Goal: Task Accomplishment & Management: Use online tool/utility

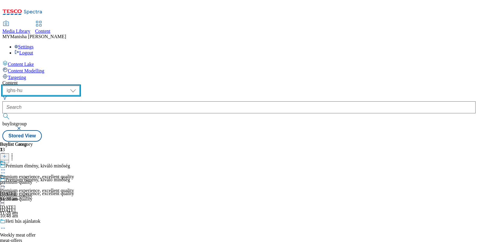
click at [80, 86] on select "ghs-roi ghs-uk ighs-cz ighs-hu ighs-sk" at bounding box center [40, 91] width 77 height 10
select select "ghs-[GEOGRAPHIC_DATA]"
click at [78, 86] on select "ghs-roi ghs-uk ighs-cz ighs-hu ighs-sk" at bounding box center [40, 91] width 77 height 10
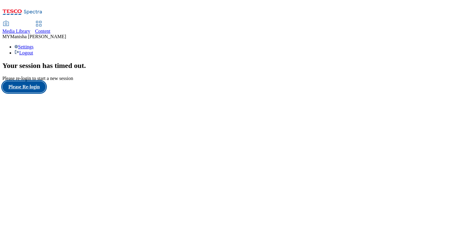
click at [39, 93] on button "Please Re-login" at bounding box center [23, 86] width 43 height 11
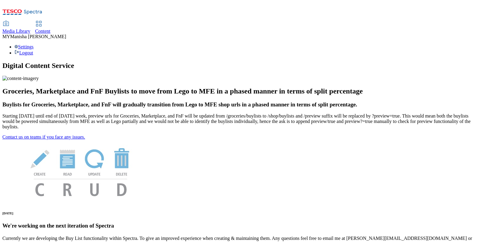
click at [41, 21] on use at bounding box center [38, 23] width 5 height 5
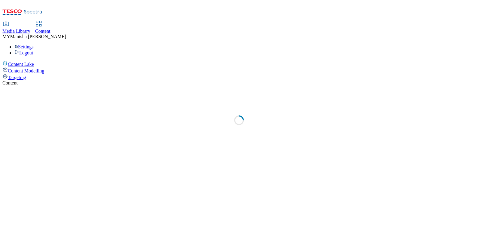
select select "ghs-[GEOGRAPHIC_DATA]"
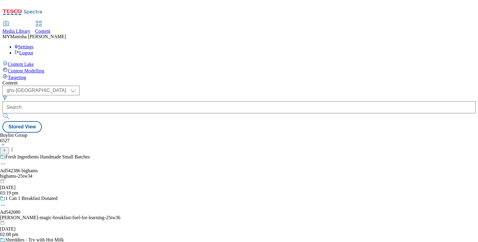
scroll to position [341, 0]
click at [11, 113] on button "submit" at bounding box center [6, 116] width 8 height 6
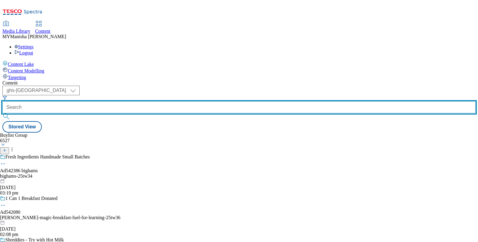
click at [149, 101] on input "text" at bounding box center [238, 107] width 473 height 12
paste input "top-picks"
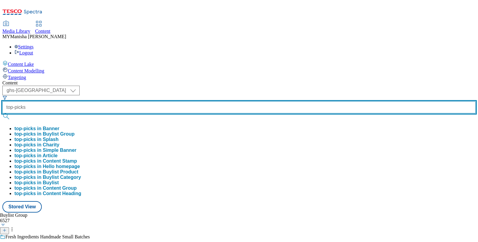
type input "top-picks"
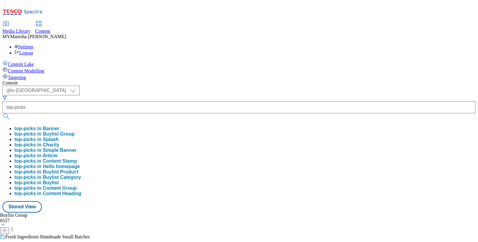
click at [75, 131] on button "top-picks in Buylist Group" at bounding box center [44, 133] width 60 height 5
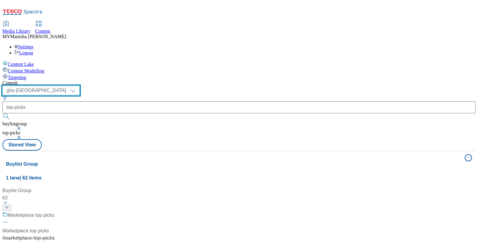
click at [80, 86] on select "ghs-roi ghs-uk ighs-cz ighs-hu ighs-sk" at bounding box center [40, 91] width 77 height 10
select select "ghs-roi"
click at [78, 86] on select "ghs-roi ghs-uk ighs-cz ighs-hu ighs-sk" at bounding box center [40, 91] width 77 height 10
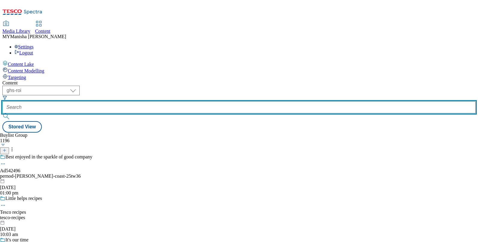
click at [157, 101] on input "text" at bounding box center [238, 107] width 473 height 12
paste input "top-picks"
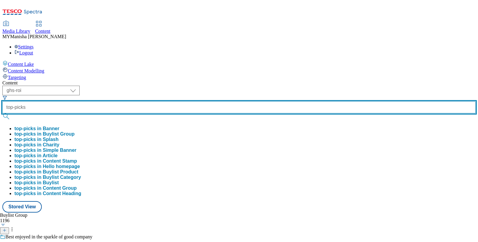
type input "top-picks"
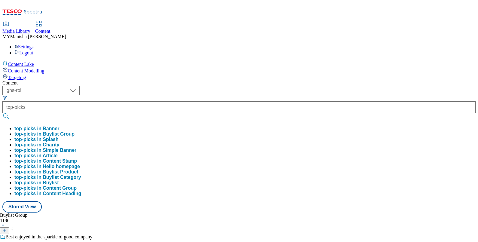
click at [75, 131] on button "top-picks in Buylist Group" at bounding box center [44, 133] width 60 height 5
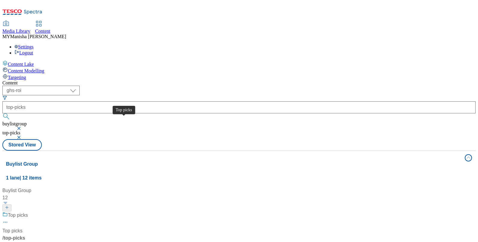
click at [28, 211] on div "Top picks" at bounding box center [18, 214] width 20 height 7
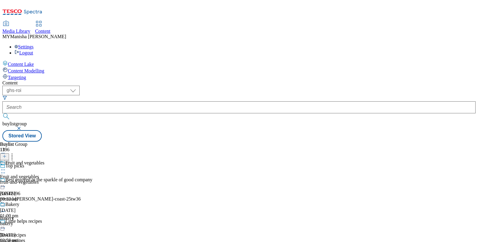
scroll to position [529, 0]
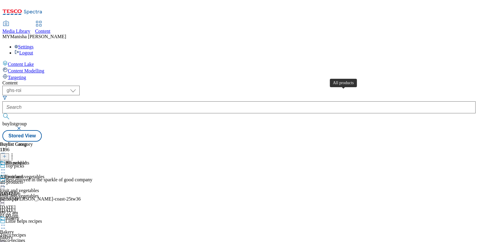
click at [29, 160] on div "All products" at bounding box center [17, 162] width 24 height 5
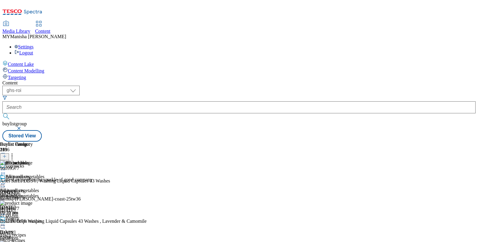
scroll to position [0, 56]
click at [6, 156] on line at bounding box center [4, 156] width 3 height 0
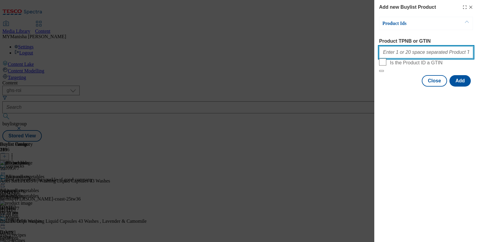
click at [412, 56] on input "Product TPNB or GTIN" at bounding box center [426, 52] width 94 height 12
paste input "90855700 96172611 93984784 91645659"
type input "90855700 96172611 93984784 91645659"
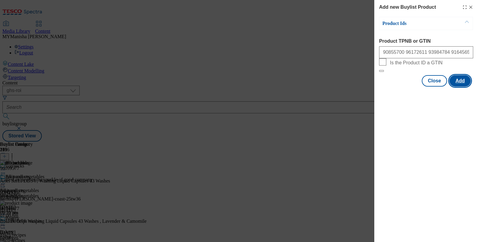
click at [463, 87] on button "Add" at bounding box center [459, 80] width 21 height 11
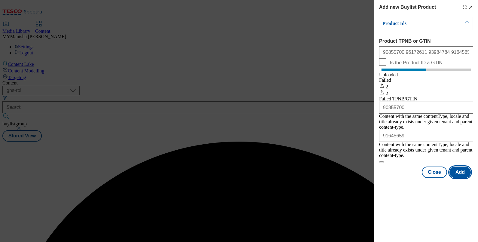
scroll to position [0, 0]
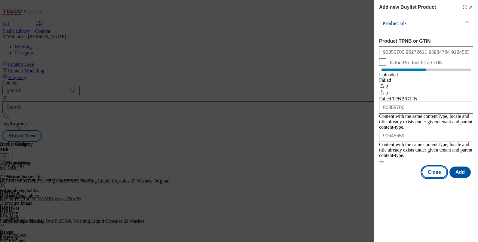
click at [431, 169] on button "Close" at bounding box center [433, 171] width 25 height 11
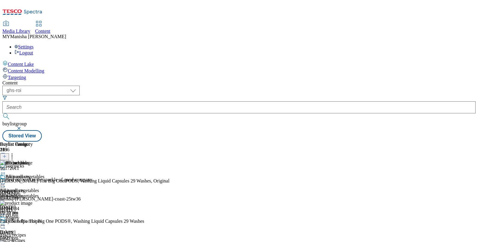
scroll to position [0, 56]
click at [13, 157] on circle at bounding box center [12, 157] width 1 height 1
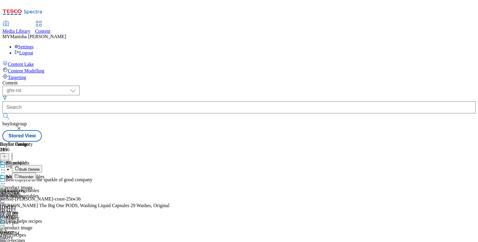
click at [34, 175] on span "Reorder" at bounding box center [26, 177] width 14 height 5
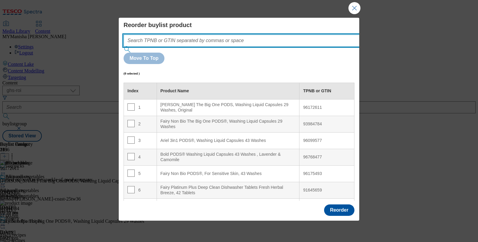
click at [171, 43] on input "Modal" at bounding box center [250, 41] width 254 height 12
paste input "90855700 96172611 93984784 91645659"
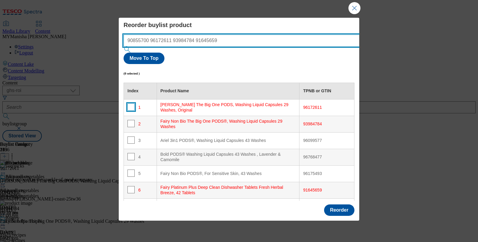
type input "90855700 96172611 93984784 91645659"
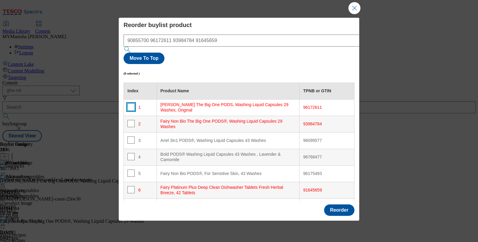
click at [130, 103] on input "Modal" at bounding box center [130, 106] width 7 height 7
checkbox input "true"
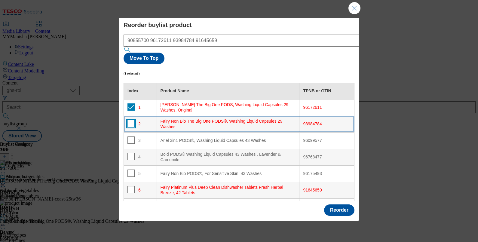
click at [131, 120] on input "Modal" at bounding box center [130, 123] width 7 height 7
checkbox input "true"
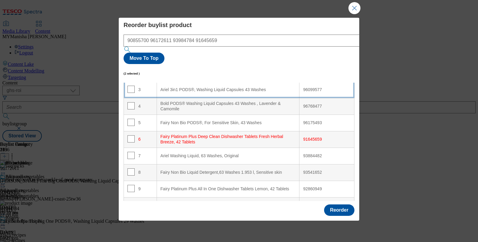
scroll to position [52, 0]
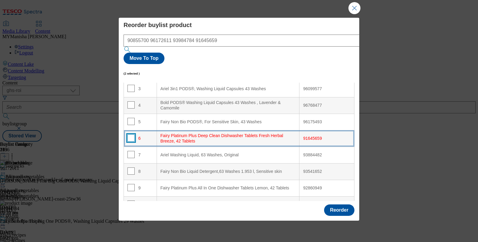
click at [129, 134] on input "Modal" at bounding box center [130, 137] width 7 height 7
checkbox input "true"
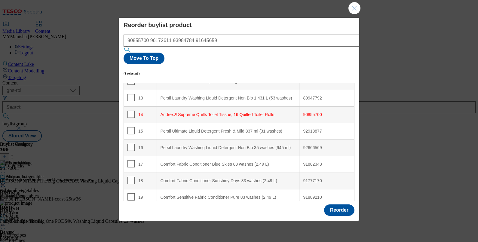
scroll to position [144, 0]
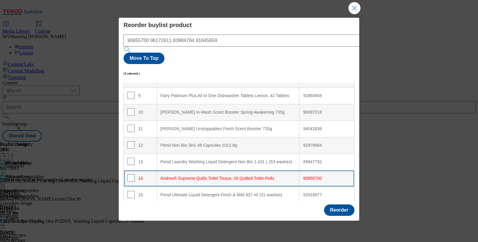
click at [134, 174] on div "14" at bounding box center [140, 178] width 26 height 9
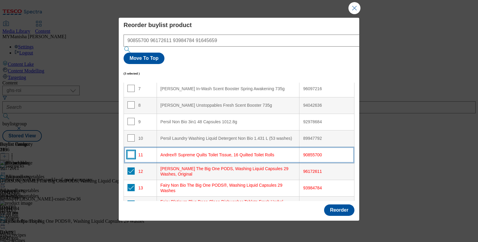
scroll to position [108, 0]
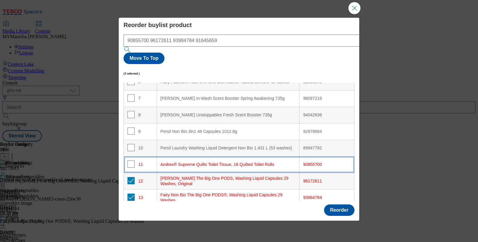
click at [130, 156] on td "11" at bounding box center [140, 164] width 33 height 17
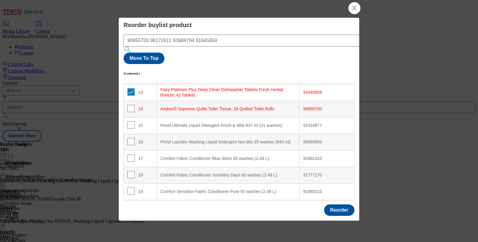
scroll to position [0, 0]
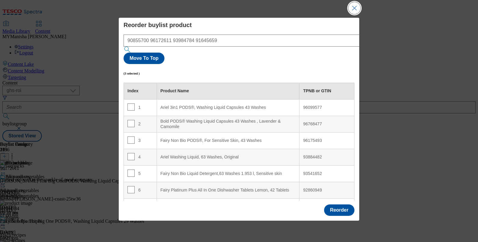
click at [355, 8] on button "Close Modal" at bounding box center [354, 8] width 12 height 12
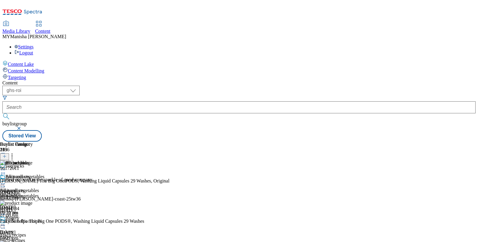
click at [15, 152] on icon at bounding box center [12, 155] width 6 height 6
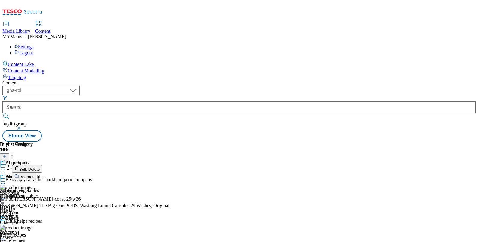
click at [34, 175] on span "Reorder" at bounding box center [26, 177] width 14 height 5
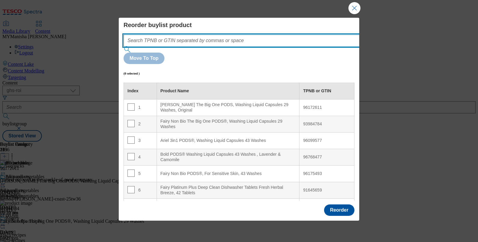
click at [190, 41] on input "Modal" at bounding box center [250, 41] width 254 height 12
paste input "90855700 96172611 93984784 91645659"
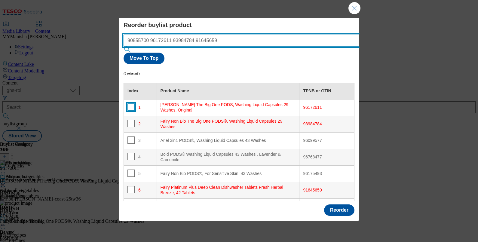
type input "90855700 96172611 93984784 91645659"
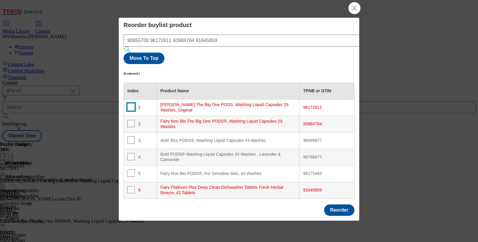
click at [130, 103] on input "Modal" at bounding box center [130, 106] width 7 height 7
checkbox input "true"
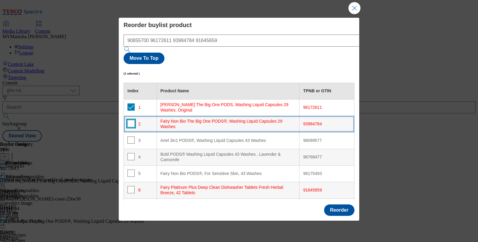
click at [131, 120] on input "Modal" at bounding box center [130, 123] width 7 height 7
checkbox input "true"
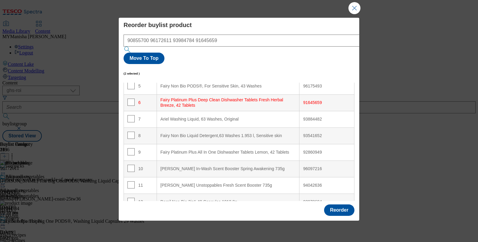
scroll to position [90, 0]
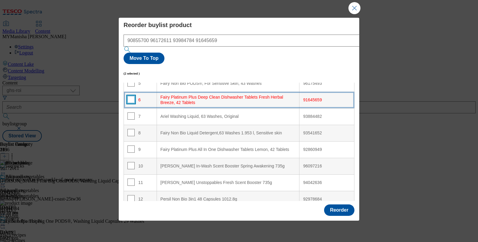
click at [131, 96] on input "Modal" at bounding box center [130, 99] width 7 height 7
checkbox input "true"
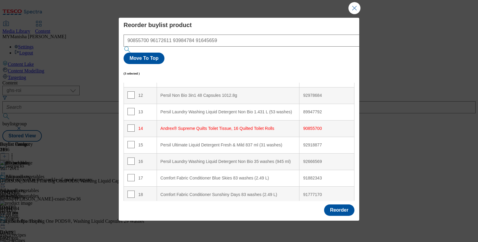
scroll to position [210, 0]
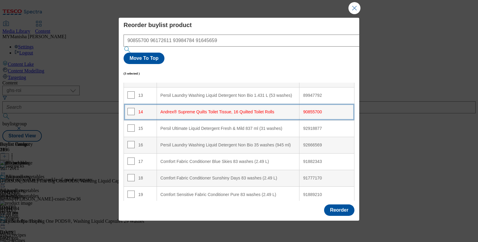
click at [129, 104] on td "14" at bounding box center [140, 112] width 33 height 17
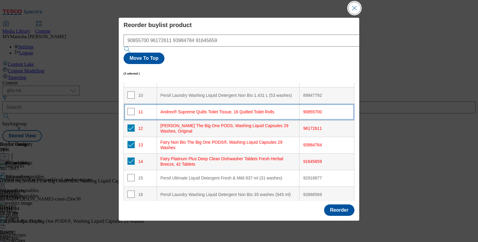
click at [354, 7] on button "Close Modal" at bounding box center [354, 8] width 12 height 12
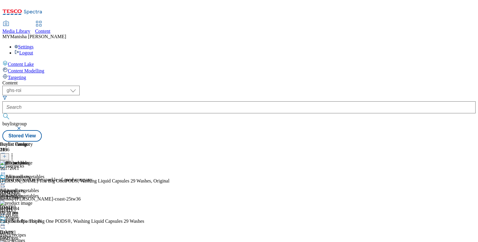
click at [13, 155] on circle at bounding box center [12, 155] width 1 height 1
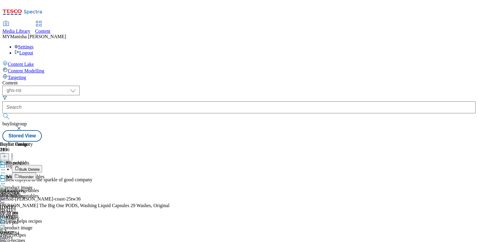
click at [34, 175] on span "Reorder" at bounding box center [26, 177] width 14 height 5
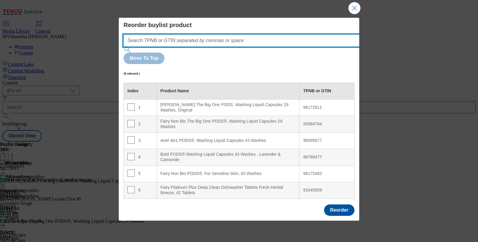
click at [196, 42] on input "Modal" at bounding box center [250, 41] width 254 height 12
paste input "90855700 96172611 93984784 91645659"
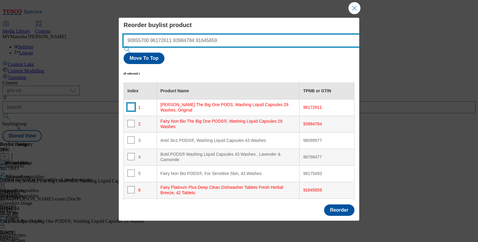
type input "90855700 96172611 93984784 91645659"
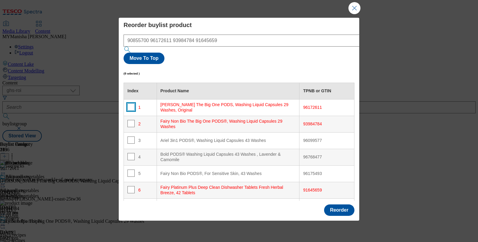
click at [131, 103] on input "Modal" at bounding box center [130, 106] width 7 height 7
checkbox input "true"
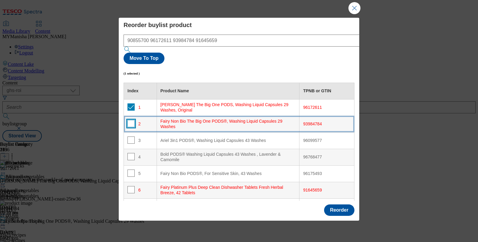
click at [130, 120] on input "Modal" at bounding box center [130, 123] width 7 height 7
checkbox input "true"
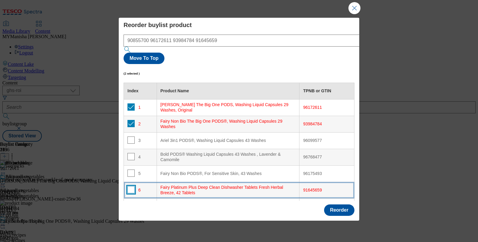
click at [131, 186] on input "Modal" at bounding box center [130, 189] width 7 height 7
checkbox input "true"
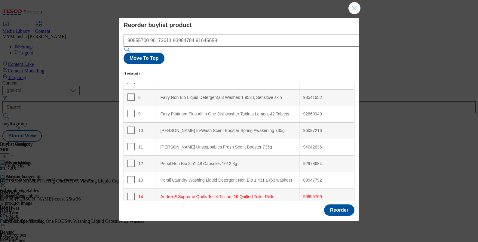
scroll to position [135, 0]
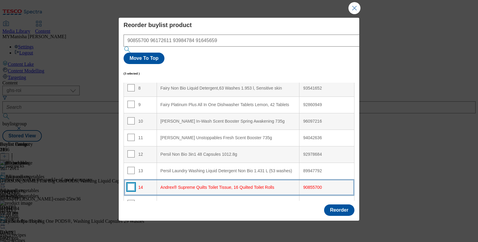
click at [130, 183] on input "Modal" at bounding box center [130, 186] width 7 height 7
checkbox input "true"
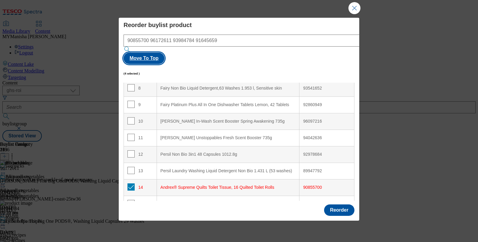
click at [164, 53] on button "Move To Top" at bounding box center [143, 58] width 41 height 11
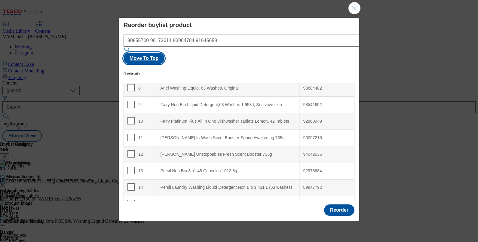
scroll to position [0, 0]
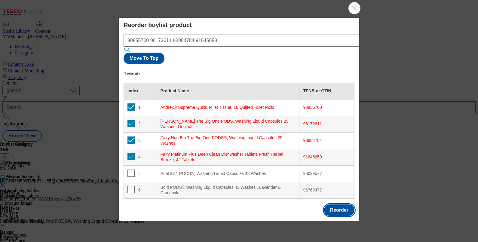
click at [341, 206] on button "Reorder" at bounding box center [339, 209] width 30 height 11
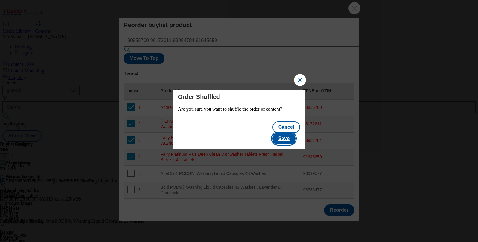
click at [284, 133] on button "Save" at bounding box center [283, 138] width 23 height 11
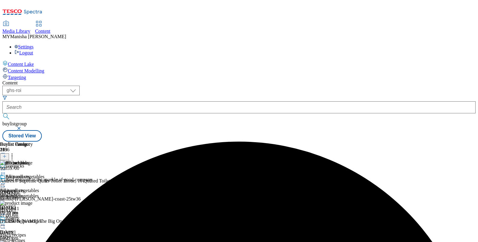
click at [6, 181] on icon at bounding box center [3, 184] width 6 height 6
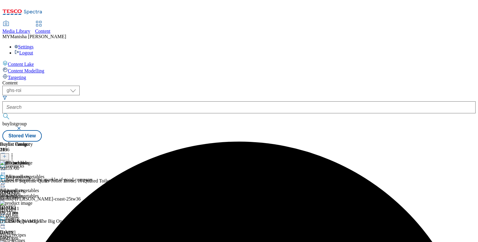
click at [6, 181] on icon at bounding box center [3, 184] width 6 height 6
click at [39, 229] on span "Un-preview" at bounding box center [29, 231] width 20 height 5
click at [33, 181] on div at bounding box center [16, 184] width 33 height 7
click at [33, 222] on span "Preview" at bounding box center [26, 224] width 14 height 5
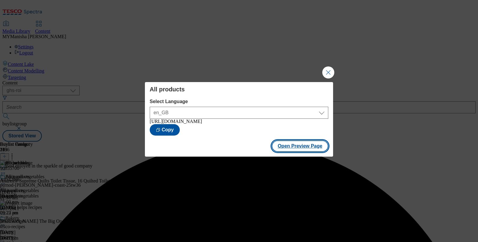
click at [298, 149] on button "Open Preview Page" at bounding box center [300, 145] width 57 height 11
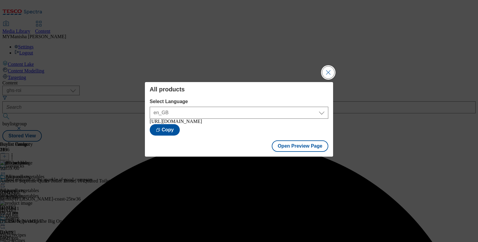
click at [328, 69] on button "Close Modal" at bounding box center [328, 72] width 12 height 12
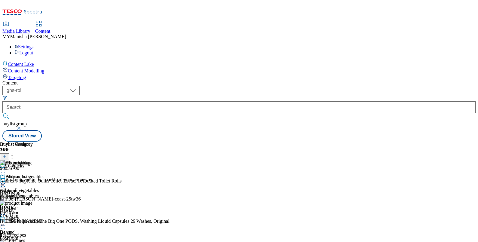
click at [6, 181] on icon at bounding box center [3, 184] width 6 height 6
click at [32, 242] on span "Publish" at bounding box center [25, 244] width 13 height 5
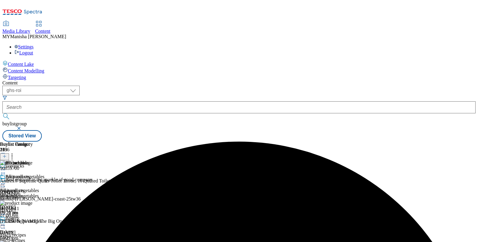
click at [33, 174] on div "All products" at bounding box center [16, 181] width 33 height 14
click at [6, 181] on icon at bounding box center [3, 184] width 6 height 6
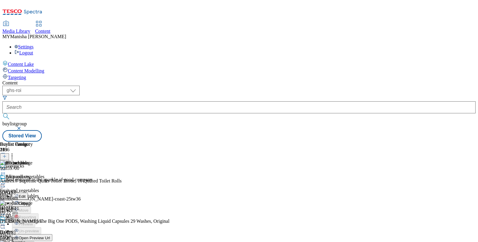
click at [6, 181] on icon at bounding box center [3, 184] width 6 height 6
click at [50, 236] on span "Open Preview Url" at bounding box center [34, 238] width 31 height 5
